Goal: Task Accomplishment & Management: Manage account settings

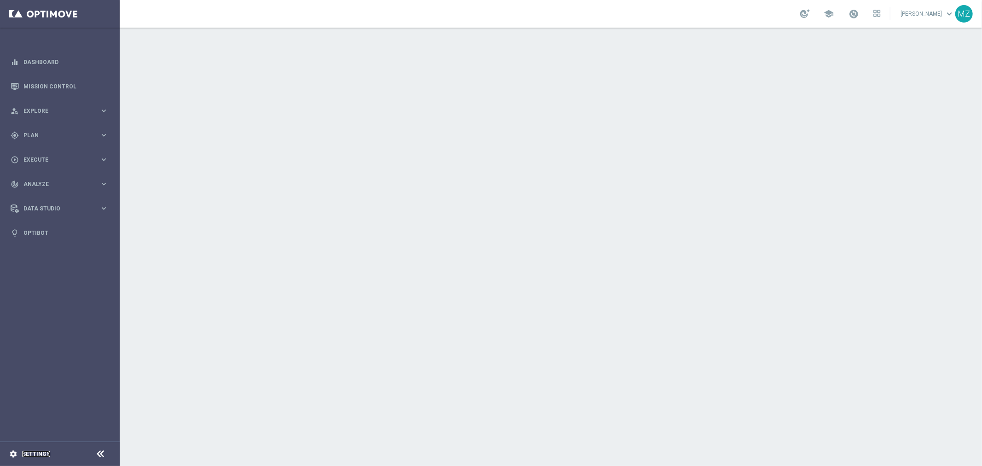
click at [31, 451] on link "Settings" at bounding box center [36, 454] width 28 height 6
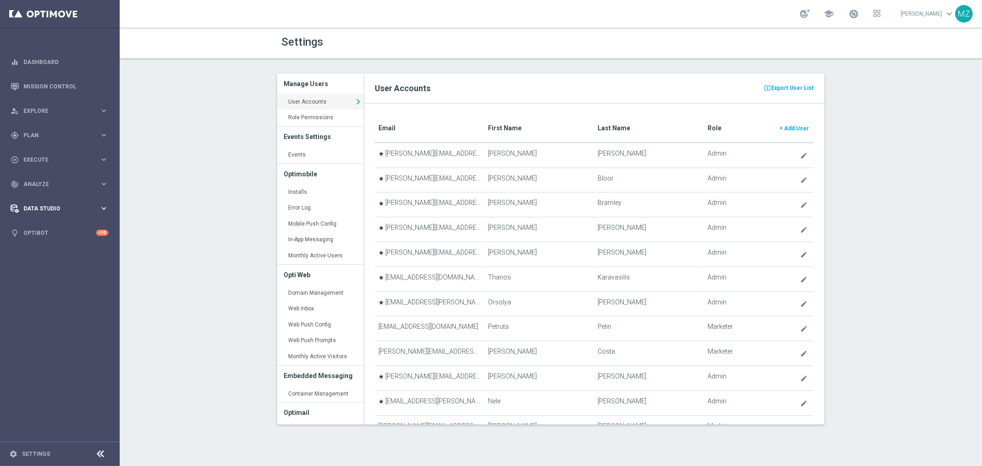
click at [56, 204] on div "Data Studio" at bounding box center [55, 208] width 89 height 8
click at [48, 224] on link "Attributes" at bounding box center [60, 227] width 72 height 7
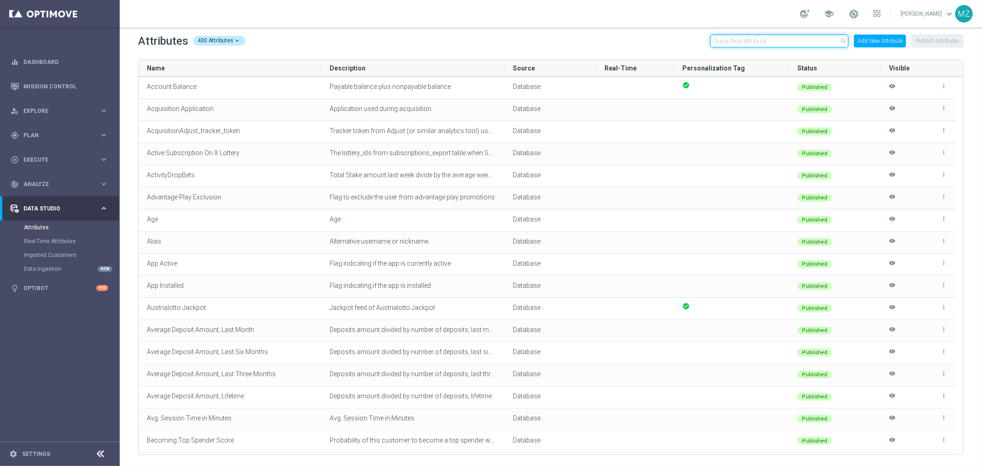
click at [773, 43] on input "text" at bounding box center [779, 41] width 138 height 13
paste input "active_subscription_on_ x_lottery"
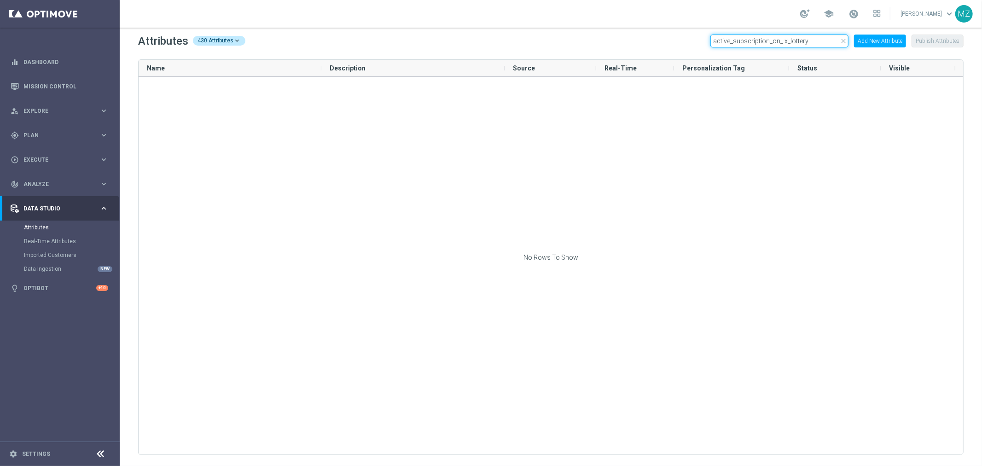
drag, startPoint x: 815, startPoint y: 42, endPoint x: 731, endPoint y: 44, distance: 83.8
click at [731, 44] on input "active_subscription_on_ x_lottery" at bounding box center [779, 41] width 138 height 13
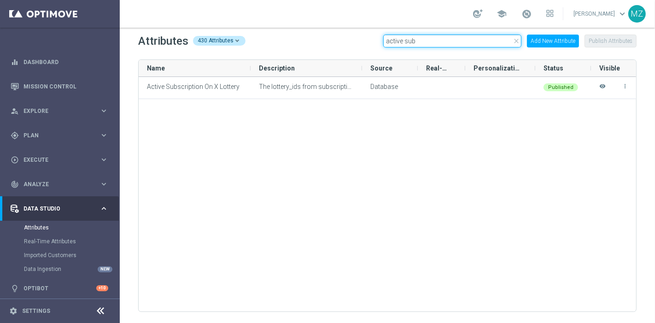
click at [418, 39] on input "active sub" at bounding box center [452, 41] width 138 height 13
paste input "Sundaylotto Jackpot"
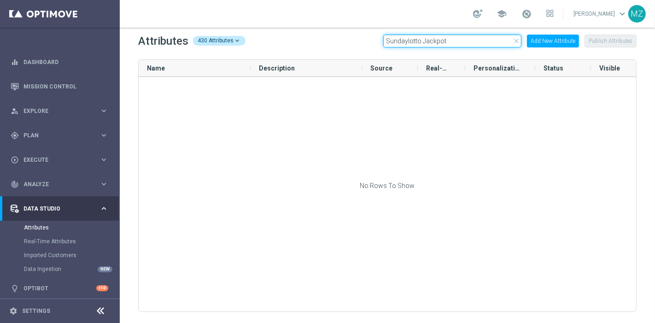
drag, startPoint x: 452, startPoint y: 41, endPoint x: 406, endPoint y: 45, distance: 46.2
click at [406, 45] on input "Sundaylotto Jackpot" at bounding box center [452, 41] width 138 height 13
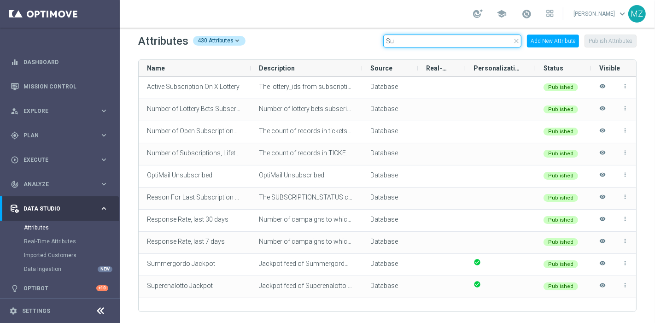
type input "S"
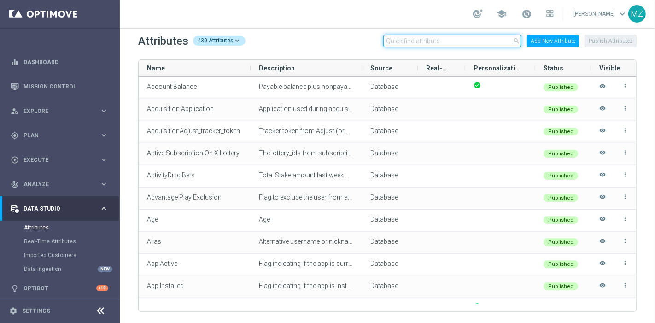
click at [467, 42] on input "text" at bounding box center [452, 41] width 138 height 13
paste input "has_claimed_x_offer_bundle"
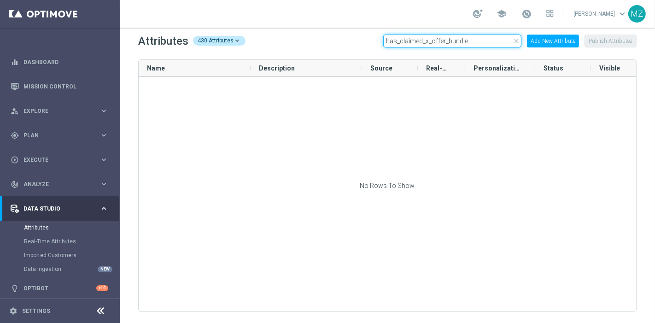
drag, startPoint x: 473, startPoint y: 41, endPoint x: 398, endPoint y: 39, distance: 75.6
click at [398, 39] on input "has_claimed_x_offer_bundle" at bounding box center [452, 41] width 138 height 13
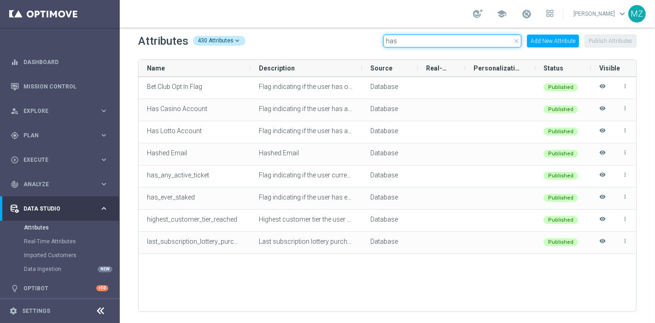
click at [456, 44] on input "has" at bounding box center [452, 41] width 138 height 13
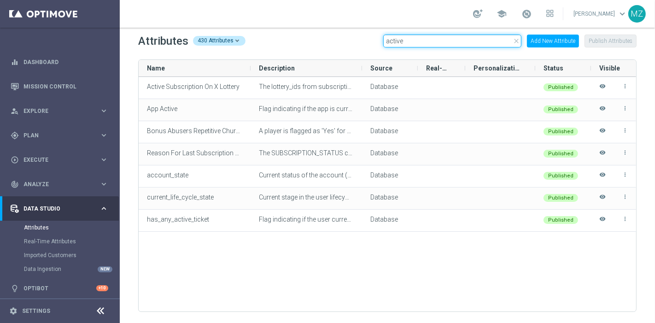
type input "active"
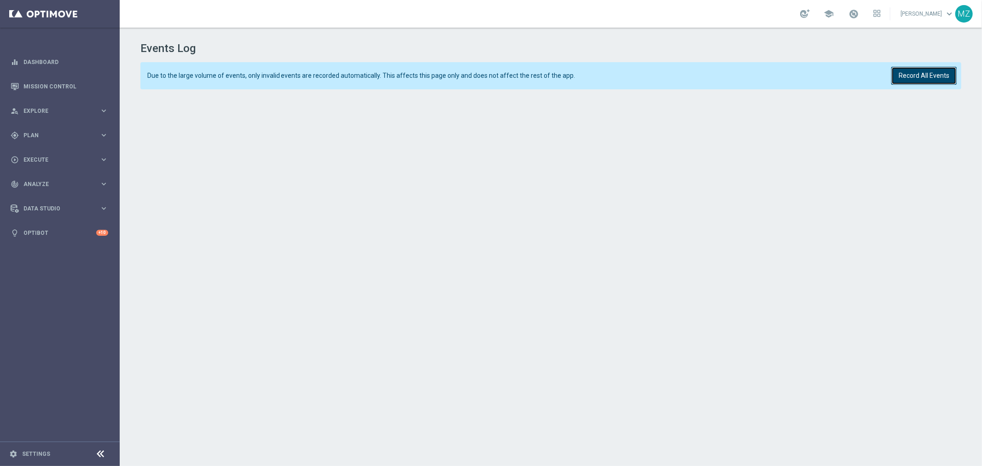
click at [921, 84] on button "Record All Events" at bounding box center [923, 76] width 65 height 18
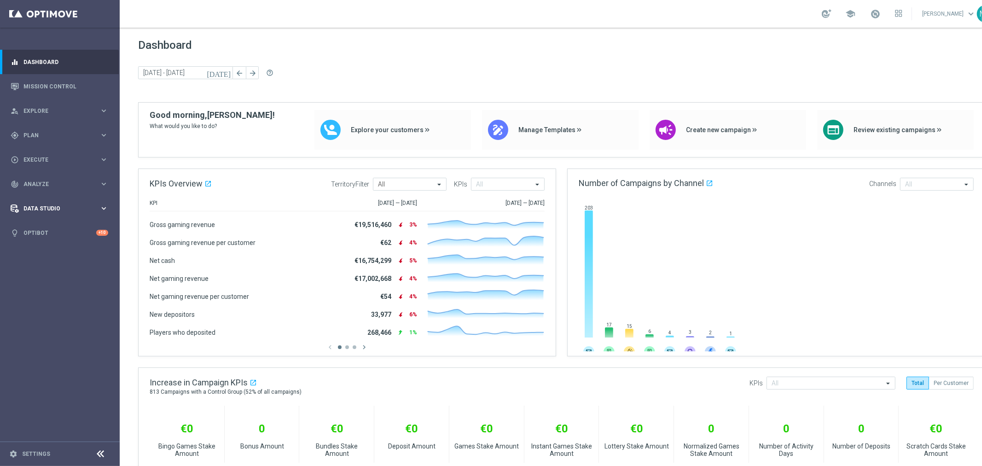
click at [56, 209] on span "Data Studio" at bounding box center [61, 209] width 76 height 6
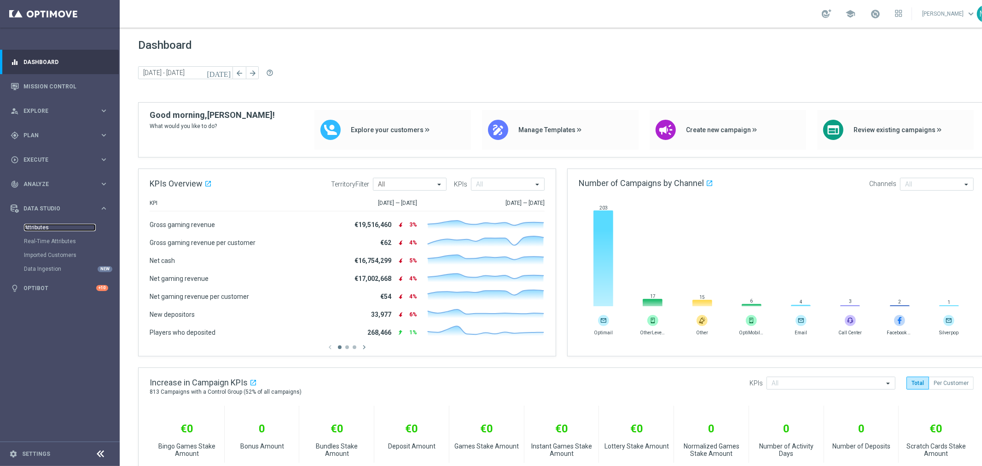
click at [47, 229] on link "Attributes" at bounding box center [60, 227] width 72 height 7
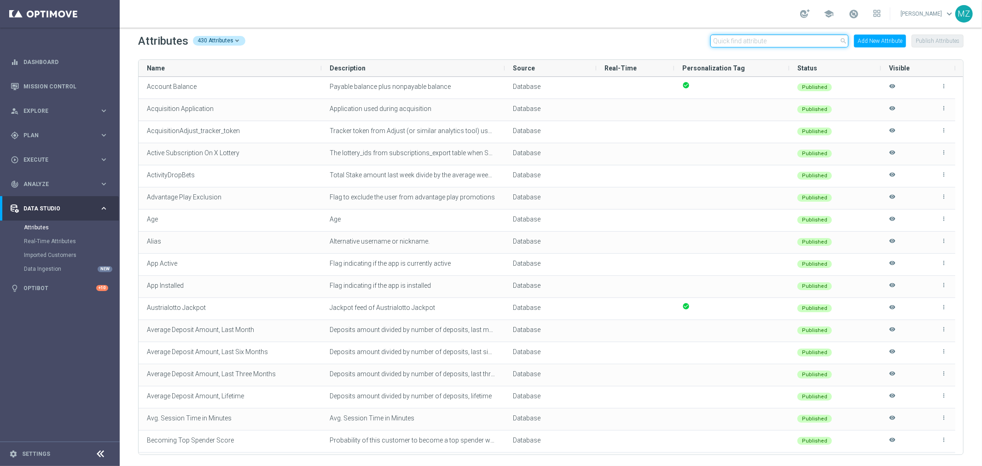
click at [797, 41] on input "text" at bounding box center [779, 41] width 138 height 13
paste input "has_claimed_x_offer_bundle"
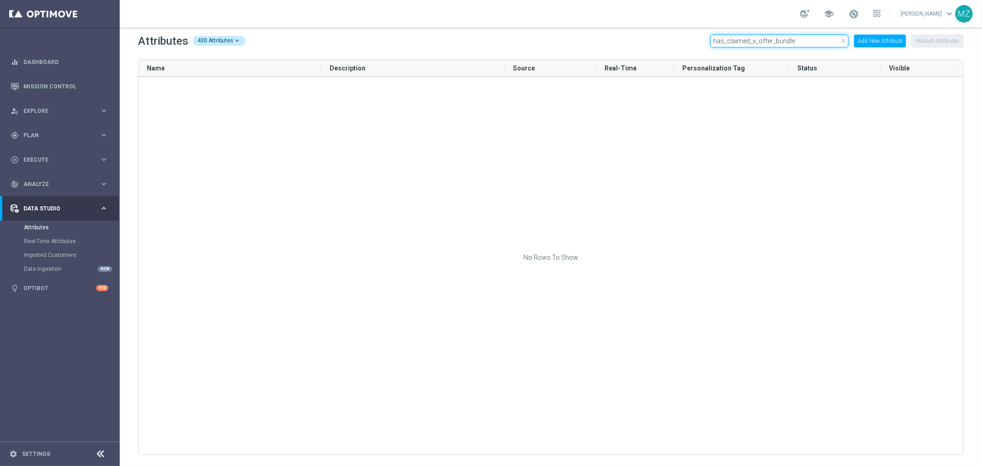
click at [779, 39] on input "has_claimed_x_offer_bundle" at bounding box center [779, 41] width 138 height 13
paste input "active_subscription_on_ x_lottery"
click at [780, 41] on input "active_subscription_on_ x_lottery" at bounding box center [779, 41] width 138 height 13
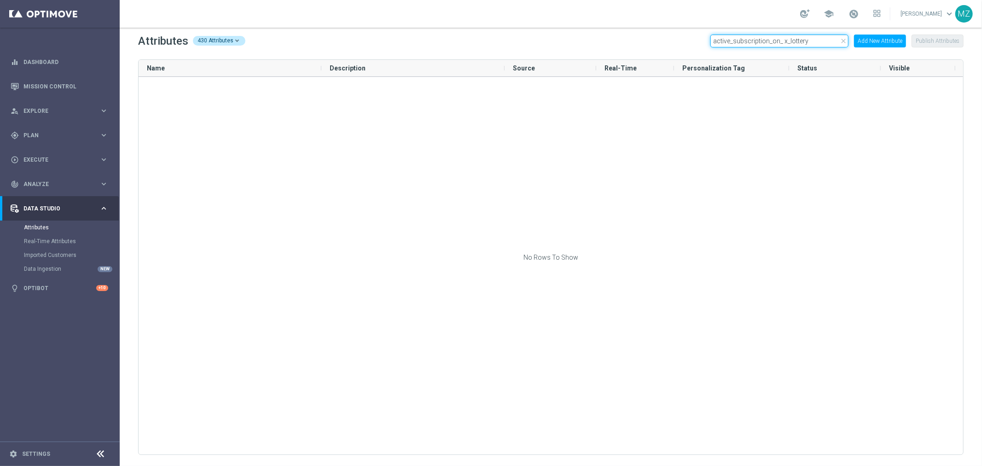
click at [780, 41] on input "active_subscription_on_ x_lottery" at bounding box center [779, 41] width 138 height 13
paste input "Sundaylotto Jackpot"
click at [813, 39] on input "Sundaylotto Jackpot" at bounding box center [779, 41] width 138 height 13
click at [812, 39] on input "Sundaylotto Jackpot" at bounding box center [779, 41] width 138 height 13
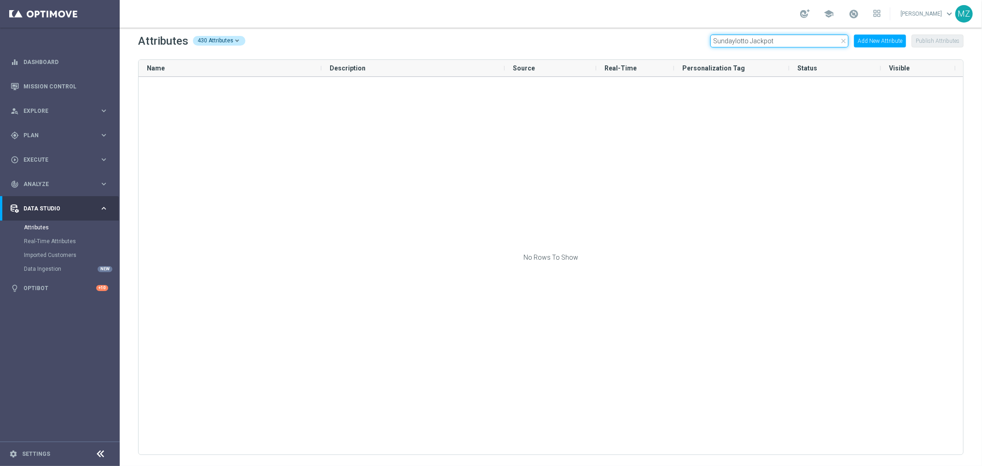
click at [811, 40] on input "Sundaylotto Jackpot" at bounding box center [779, 41] width 138 height 13
paste input "has_claimed_x_mediacode"
click at [782, 41] on input "has_claimed_x_mediacode" at bounding box center [779, 41] width 138 height 13
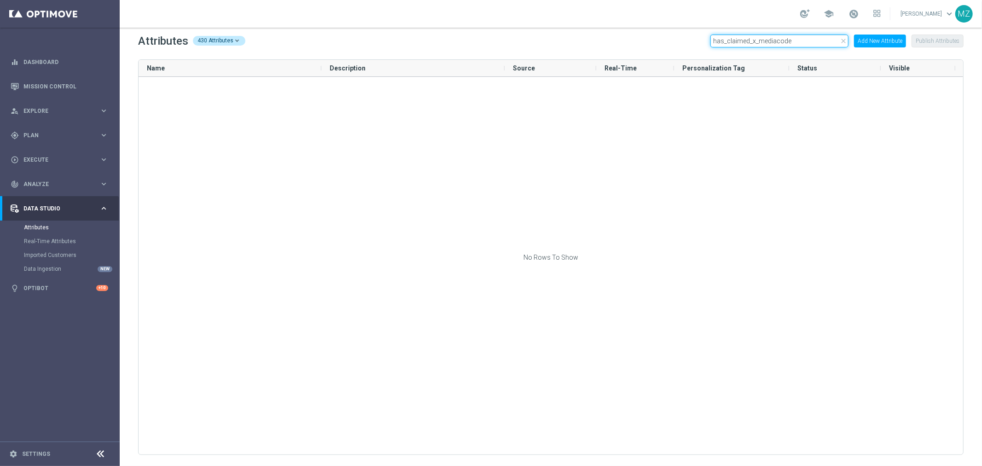
click at [790, 41] on input "has_claimed_x_mediacode" at bounding box center [779, 41] width 138 height 13
click at [789, 41] on input "has_claimed_x_mediacode" at bounding box center [779, 41] width 138 height 13
paste input "active_subscription_on_ x_lottery"
drag, startPoint x: 811, startPoint y: 41, endPoint x: 732, endPoint y: 41, distance: 78.7
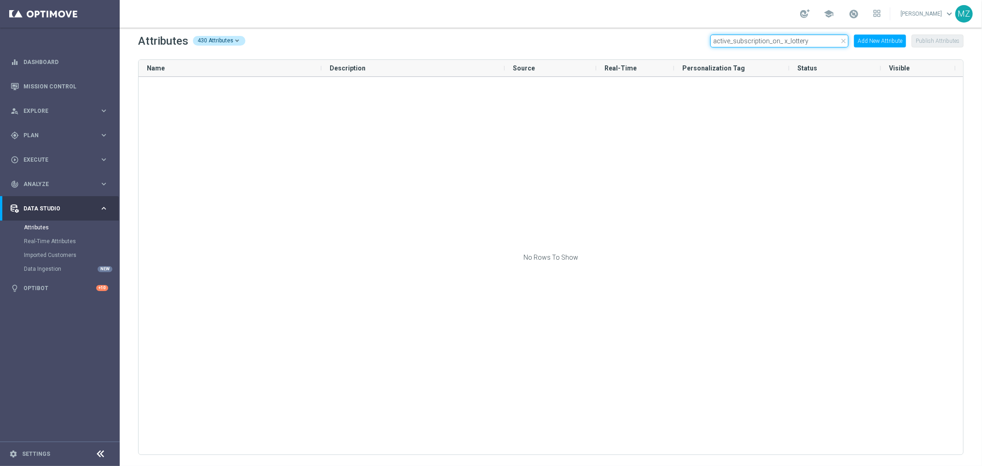
click at [732, 41] on input "active_subscription_on_ x_lottery" at bounding box center [779, 41] width 138 height 13
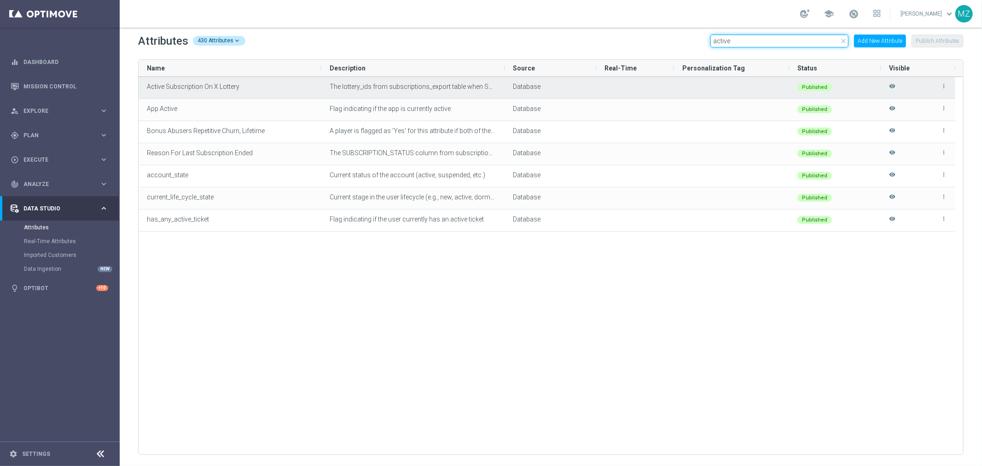
type input "active"
click at [421, 88] on span "The lottery_ids from subscriptions_export table when SUBSCRIPTION_STATUS equale…" at bounding box center [467, 86] width 274 height 7
click at [941, 84] on icon "more_vert" at bounding box center [944, 86] width 6 height 6
click at [927, 84] on span "Edit" at bounding box center [923, 82] width 10 height 7
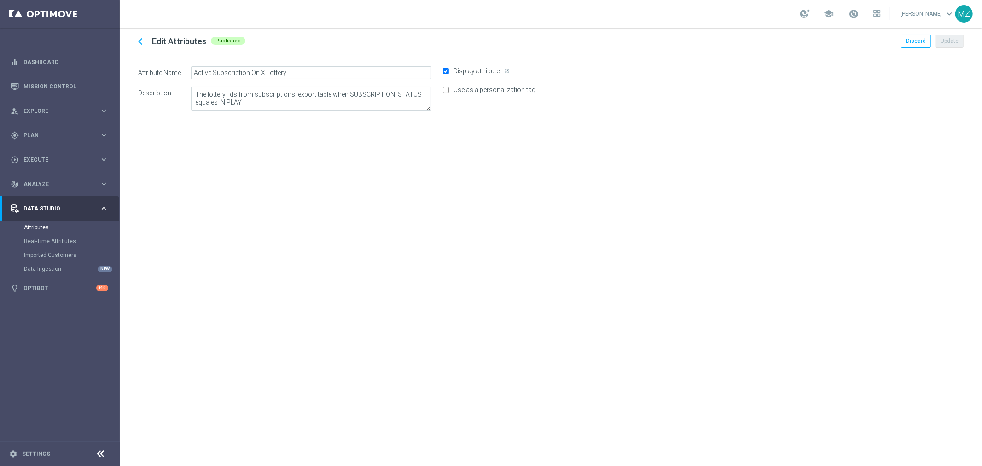
click at [359, 259] on div "chevron_left Edit Attributes Published Discard Update Attribute Name Descriptio…" at bounding box center [551, 247] width 862 height 438
click at [853, 260] on div "chevron_left Edit Attributes Published Discard Update Attribute Name Descriptio…" at bounding box center [551, 247] width 862 height 438
click at [280, 71] on input "Active Subscription On X Lottery" at bounding box center [311, 72] width 240 height 13
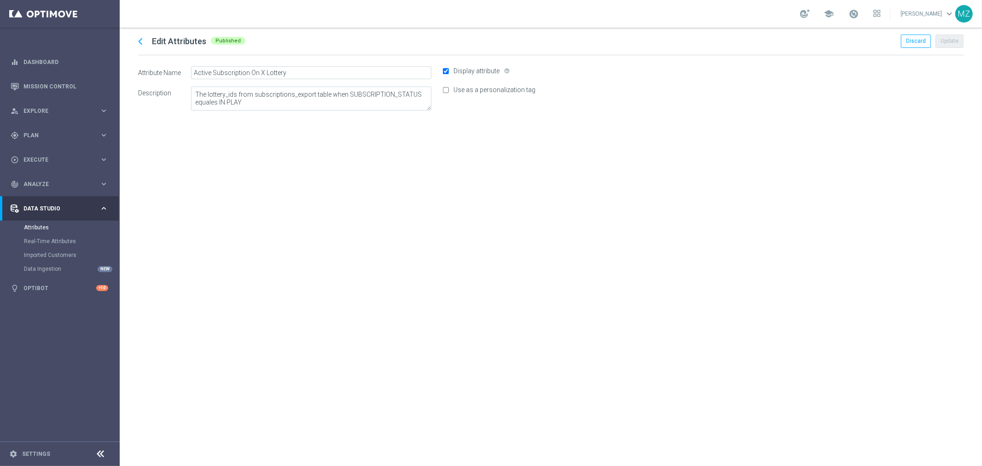
click at [384, 232] on div "chevron_left Edit Attributes Published Discard Update Attribute Name Descriptio…" at bounding box center [551, 247] width 862 height 438
drag, startPoint x: 906, startPoint y: 130, endPoint x: 854, endPoint y: 31, distance: 111.6
click at [906, 130] on div "chevron_left Edit Attributes Published Discard Update Attribute Name Descriptio…" at bounding box center [551, 247] width 862 height 438
click at [639, 235] on div "chevron_left Edit Attributes Published Discard Update Attribute Name Descriptio…" at bounding box center [551, 247] width 862 height 438
